Goal: Task Accomplishment & Management: Manage account settings

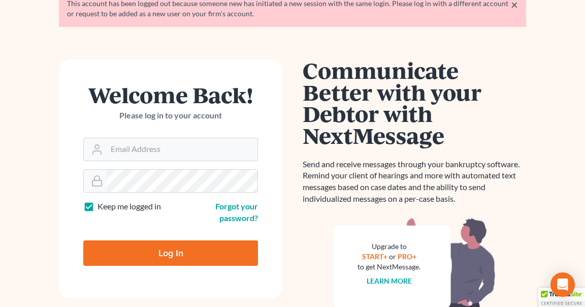
scroll to position [87, 0]
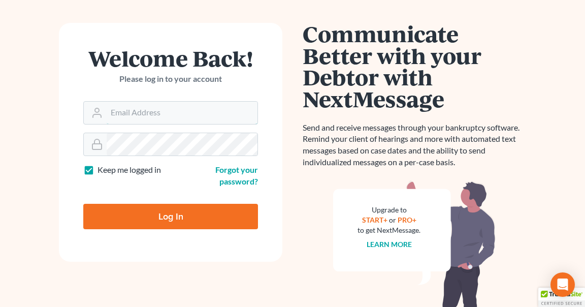
type input "ecf@thegrandelawfirm.com"
click at [153, 220] on input "Log In" at bounding box center [170, 216] width 175 height 25
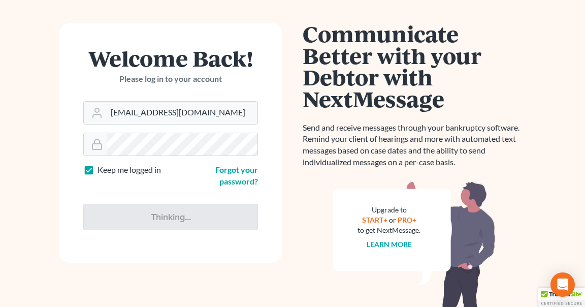
type input "Thinking..."
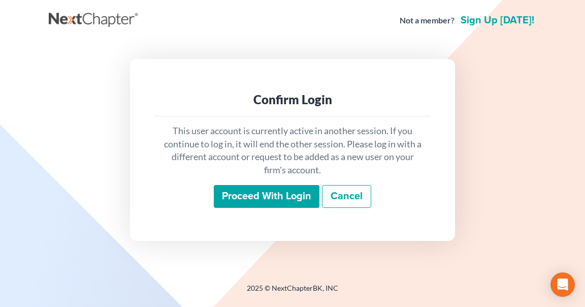
click at [246, 199] on input "Proceed with login" at bounding box center [267, 196] width 106 height 23
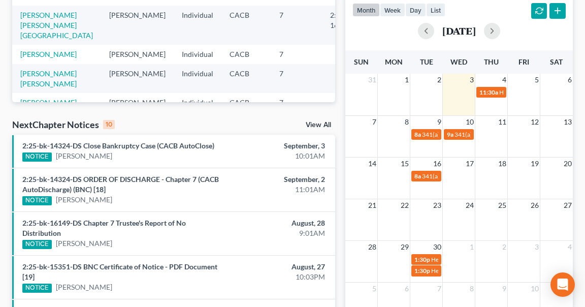
scroll to position [235, 0]
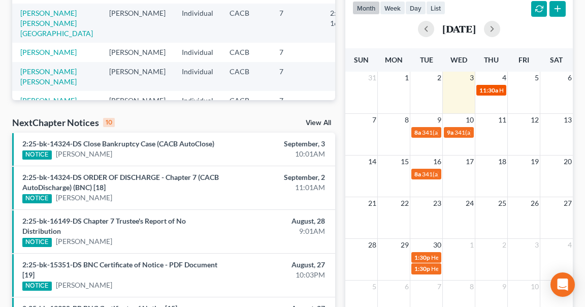
click at [486, 92] on span "11:30a" at bounding box center [489, 90] width 19 height 8
select select "Days"
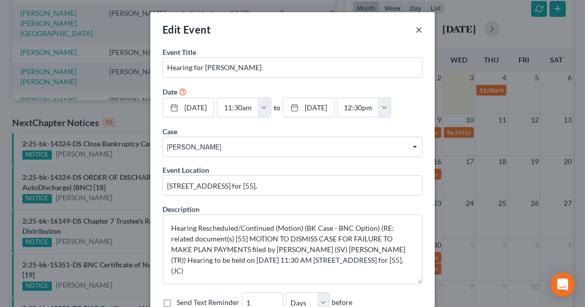
click at [419, 29] on button "×" at bounding box center [419, 29] width 7 height 12
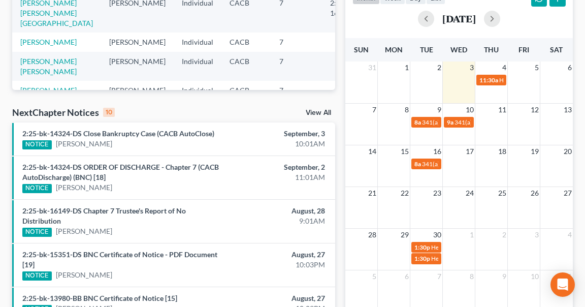
scroll to position [246, 0]
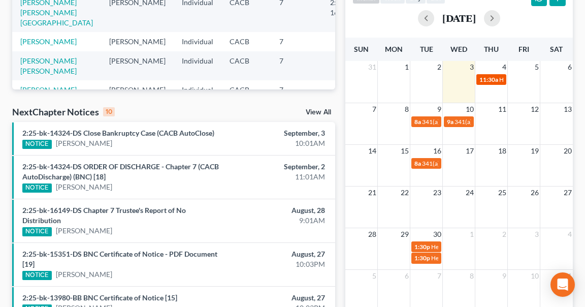
click at [491, 79] on span "11:30a" at bounding box center [489, 80] width 19 height 8
select select "Days"
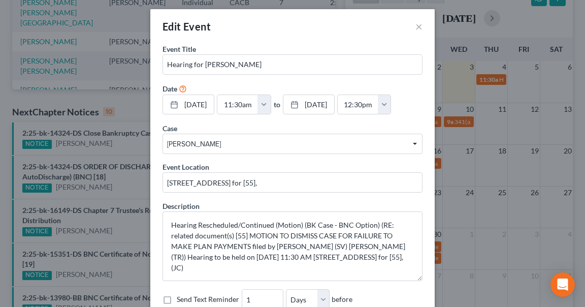
scroll to position [0, 0]
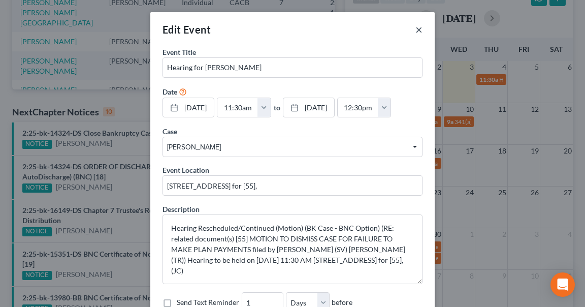
click at [418, 28] on button "×" at bounding box center [419, 29] width 7 height 12
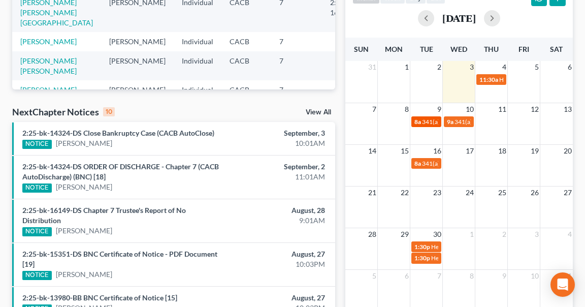
click at [424, 122] on span "341(a) meeting for [PERSON_NAME]" at bounding box center [471, 122] width 98 height 8
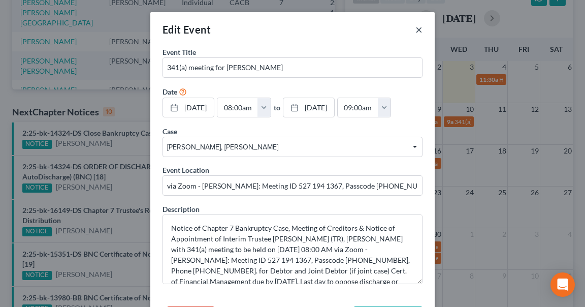
click at [418, 30] on button "×" at bounding box center [419, 29] width 7 height 12
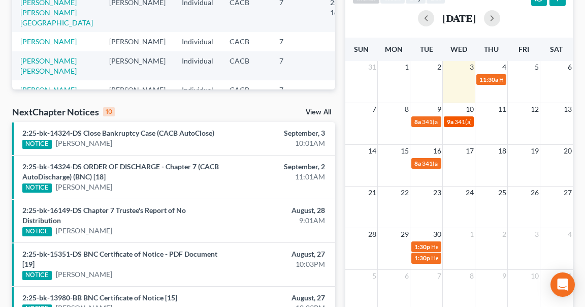
click at [454, 122] on div "9a 341(a) meeting for [PERSON_NAME] & [PERSON_NAME]" at bounding box center [459, 122] width 24 height 8
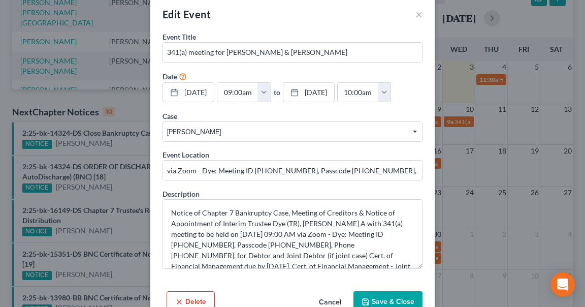
scroll to position [12, 0]
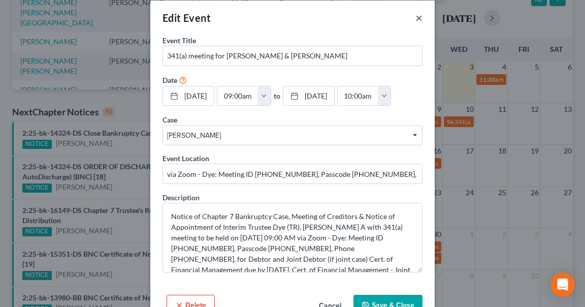
click at [420, 18] on button "×" at bounding box center [419, 18] width 7 height 12
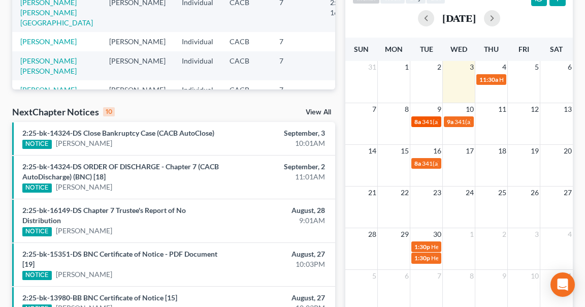
click at [419, 125] on link "8a 341(a) meeting for [PERSON_NAME]" at bounding box center [427, 121] width 30 height 11
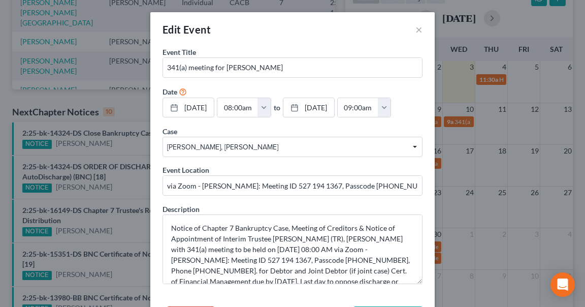
click at [458, 121] on div "Edit Event × Event Title * 341(a) meeting for [PERSON_NAME] Date [DATE] close D…" at bounding box center [292, 153] width 585 height 307
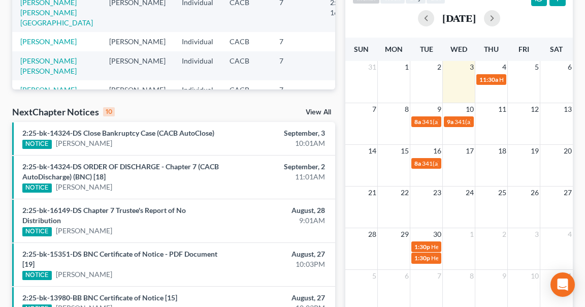
click at [458, 121] on span "341(a) meeting for [PERSON_NAME] & [PERSON_NAME]" at bounding box center [531, 122] width 152 height 8
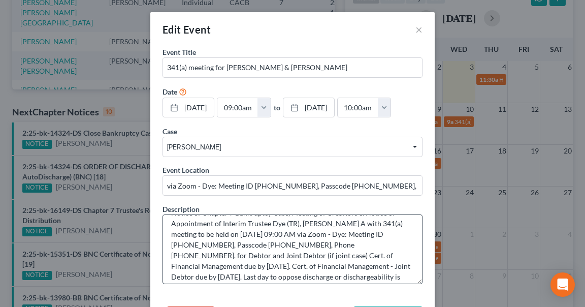
scroll to position [16, 0]
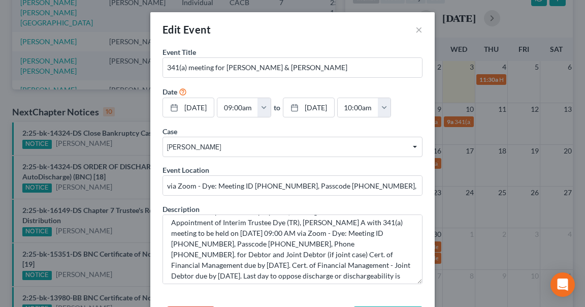
click at [445, 122] on div "Edit Event × Event Title * 341(a) meeting for [PERSON_NAME] & [PERSON_NAME] Dat…" at bounding box center [292, 153] width 585 height 307
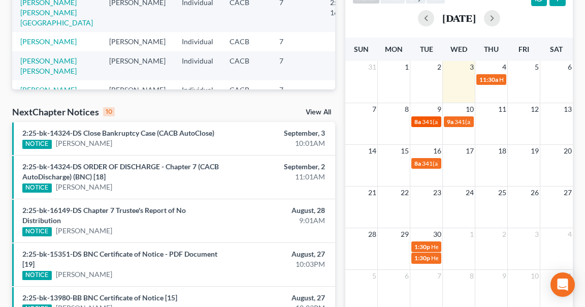
click at [427, 124] on span "341(a) meeting for [PERSON_NAME]" at bounding box center [471, 122] width 98 height 8
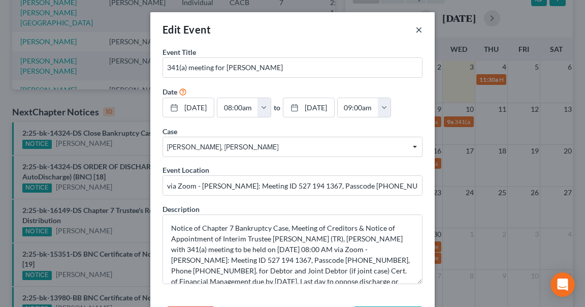
click at [419, 33] on button "×" at bounding box center [419, 29] width 7 height 12
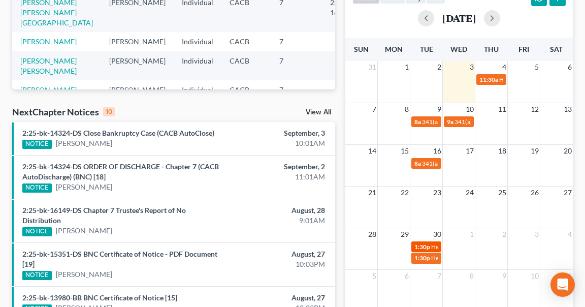
click at [426, 247] on span "1:30p" at bounding box center [423, 247] width 16 height 8
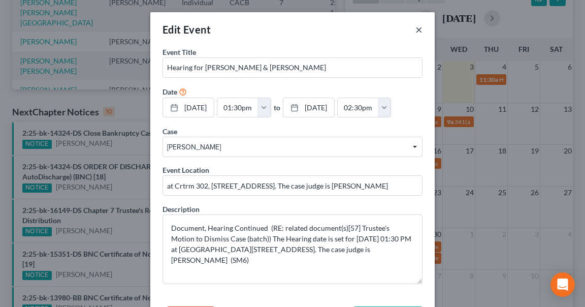
click at [418, 27] on button "×" at bounding box center [419, 29] width 7 height 12
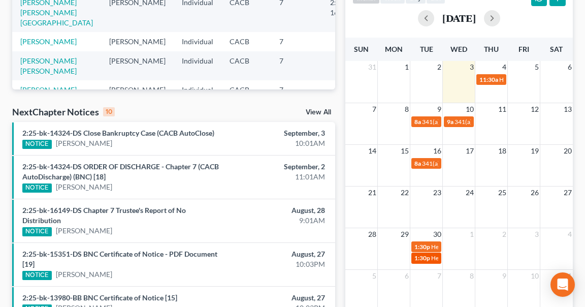
click at [428, 260] on span "1:30p" at bounding box center [423, 258] width 16 height 8
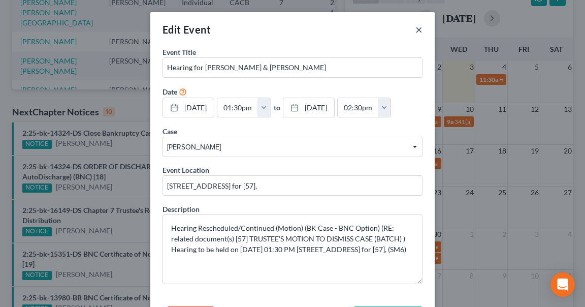
click at [417, 32] on button "×" at bounding box center [419, 29] width 7 height 12
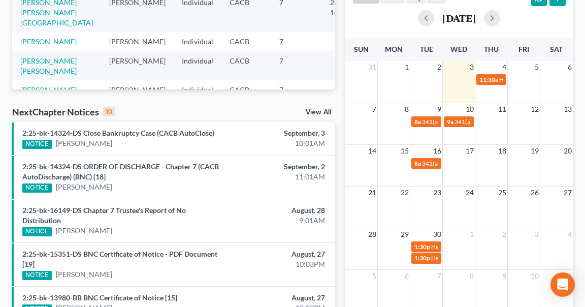
scroll to position [0, 0]
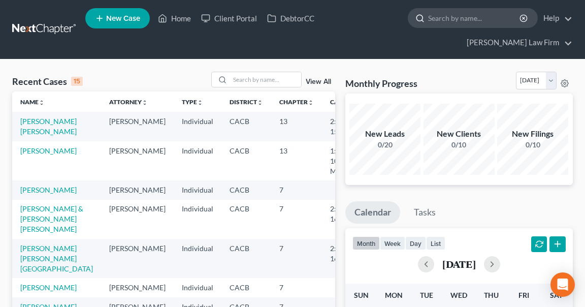
click at [437, 20] on input "search" at bounding box center [474, 18] width 93 height 19
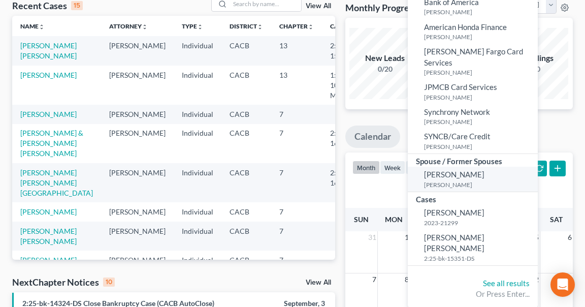
scroll to position [79, 0]
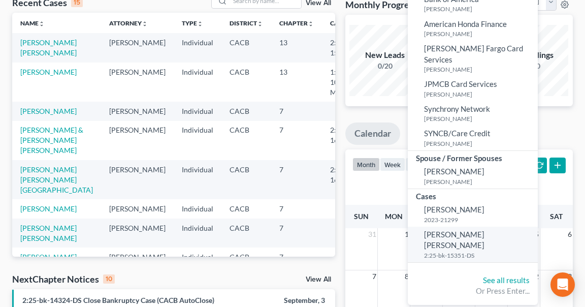
type input "[PERSON_NAME]"
click at [432, 230] on span "[PERSON_NAME] [PERSON_NAME]" at bounding box center [454, 240] width 60 height 20
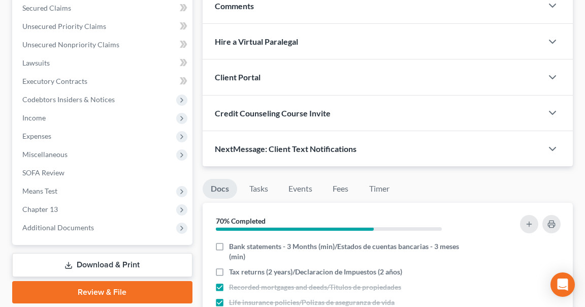
scroll to position [236, 0]
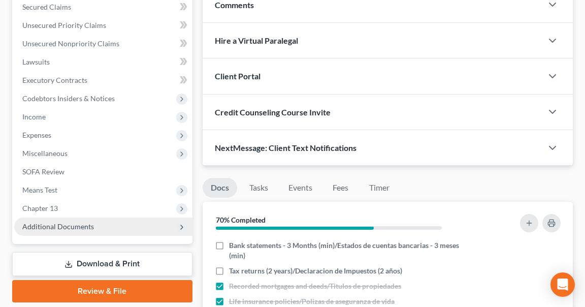
click at [60, 226] on span "Additional Documents" at bounding box center [58, 226] width 72 height 9
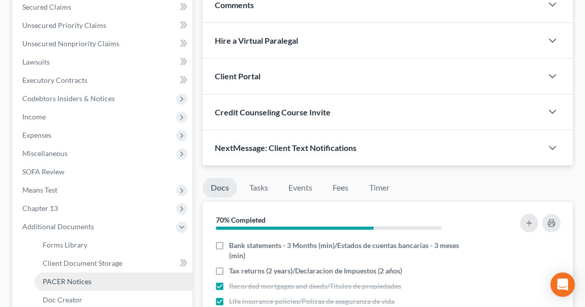
click at [73, 280] on span "PACER Notices" at bounding box center [67, 281] width 49 height 9
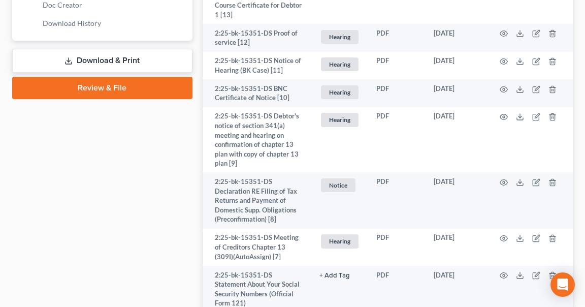
scroll to position [530, 0]
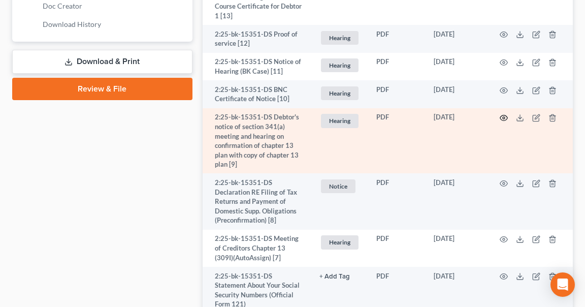
click at [503, 118] on circle "button" at bounding box center [504, 118] width 2 height 2
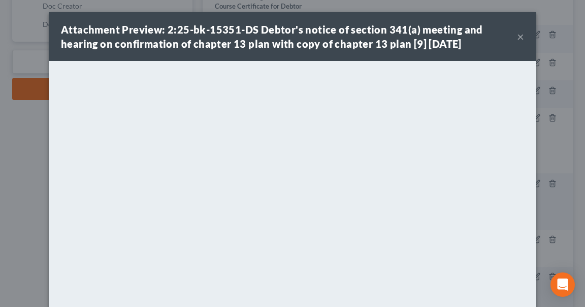
click at [518, 38] on button "×" at bounding box center [520, 36] width 7 height 12
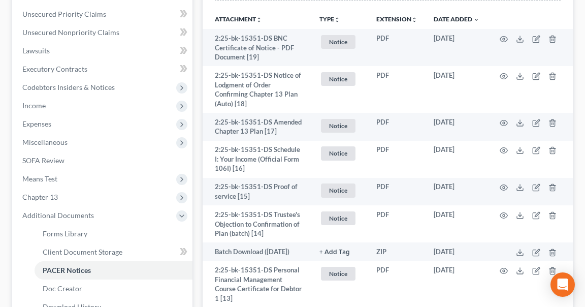
scroll to position [250, 0]
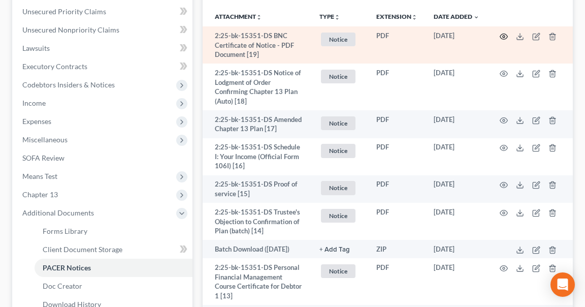
click at [505, 37] on icon "button" at bounding box center [504, 37] width 8 height 8
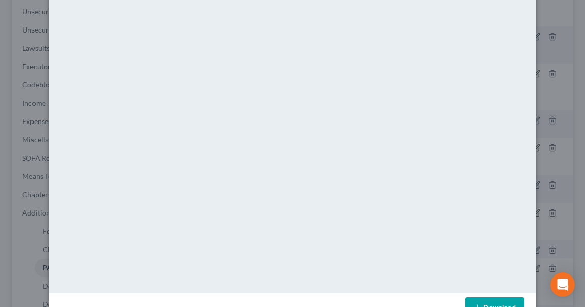
scroll to position [132, 0]
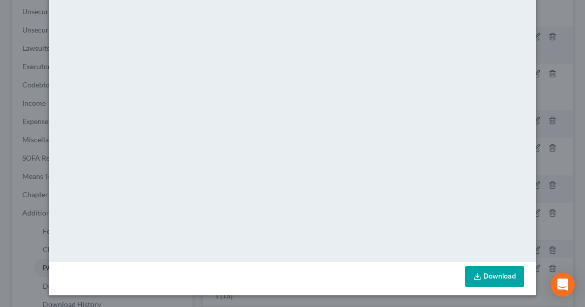
click at [29, 114] on div "Attachment Preview: 2:25-bk-15351-DS BNC Certificate of Notice - PDF Document […" at bounding box center [292, 153] width 585 height 307
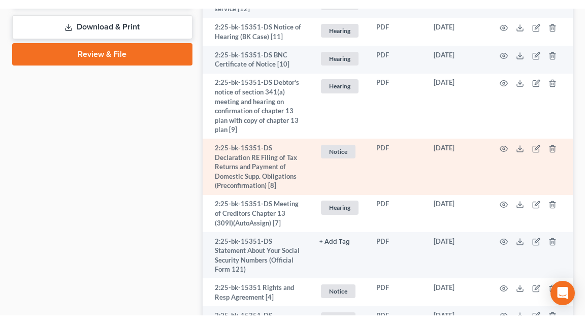
scroll to position [571, 0]
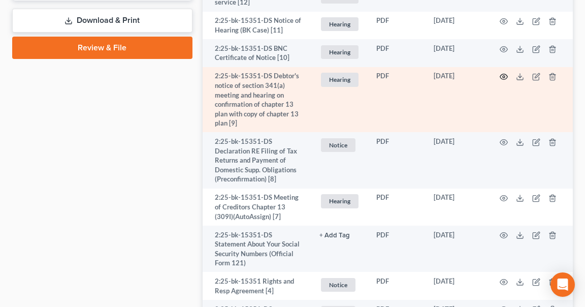
click at [505, 77] on icon "button" at bounding box center [504, 77] width 8 height 8
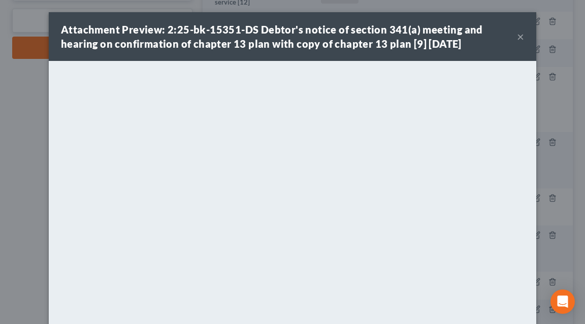
click at [517, 40] on button "×" at bounding box center [520, 36] width 7 height 12
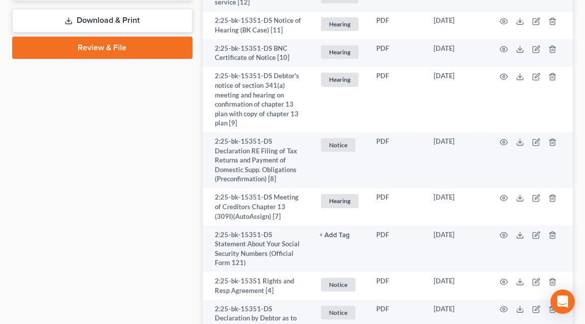
scroll to position [0, 0]
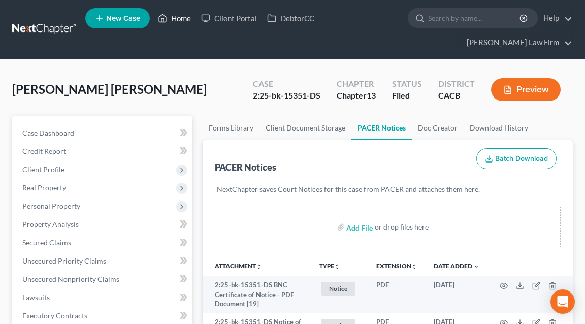
click at [172, 19] on link "Home" at bounding box center [174, 18] width 43 height 18
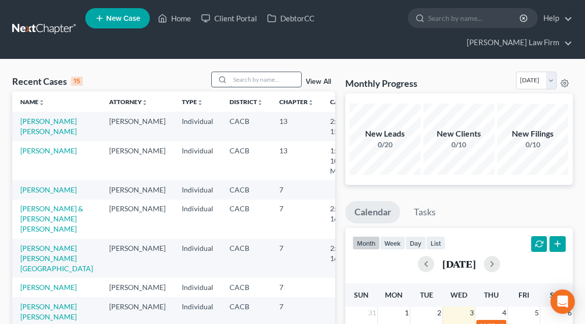
click at [256, 82] on input "search" at bounding box center [265, 79] width 71 height 15
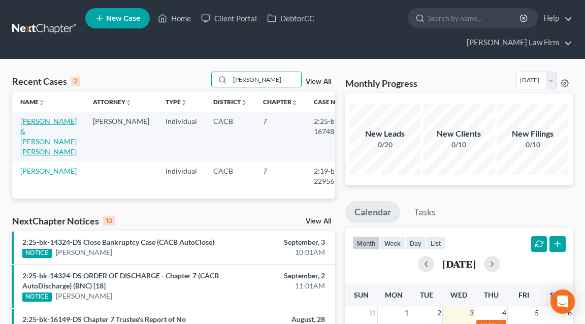
type input "[PERSON_NAME]"
click at [40, 123] on link "[PERSON_NAME] & [PERSON_NAME] [PERSON_NAME]" at bounding box center [48, 136] width 56 height 39
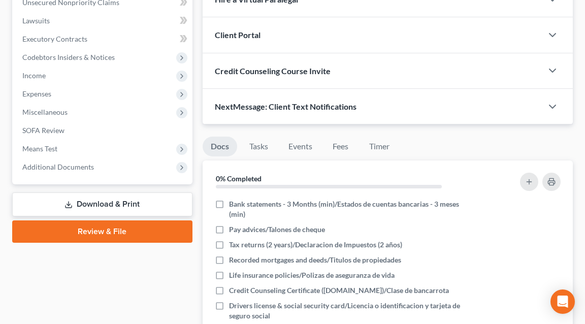
scroll to position [388, 0]
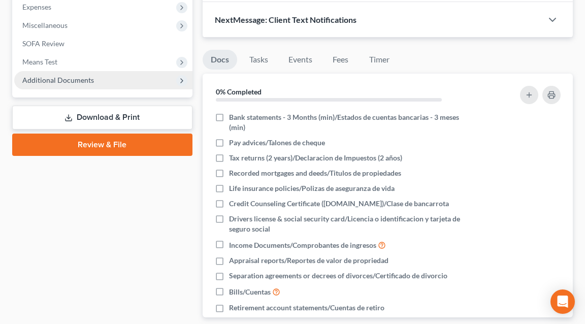
click at [112, 71] on span "Additional Documents" at bounding box center [103, 80] width 178 height 18
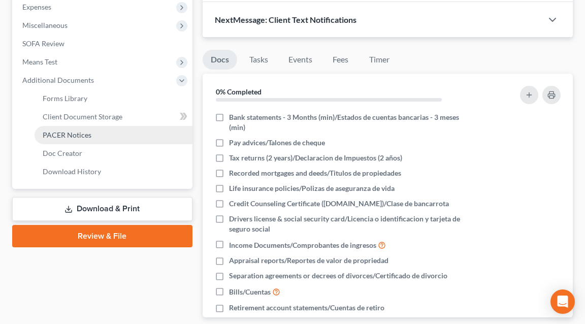
click at [83, 131] on span "PACER Notices" at bounding box center [67, 135] width 49 height 9
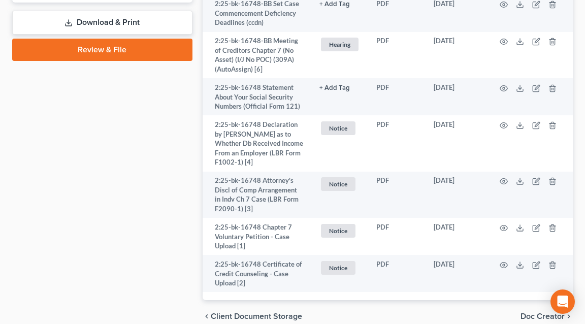
scroll to position [597, 0]
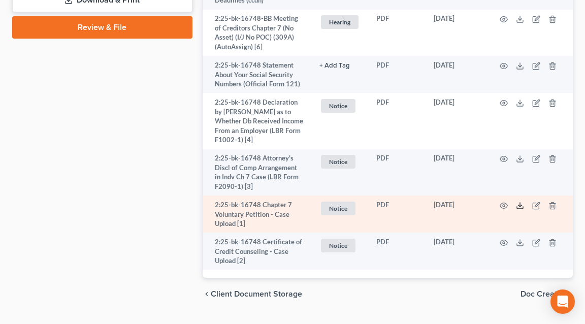
click at [521, 205] on polyline at bounding box center [521, 206] width 4 height 2
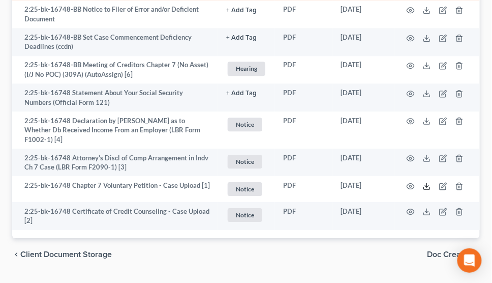
scroll to position [468, 0]
